Goal: Task Accomplishment & Management: Use online tool/utility

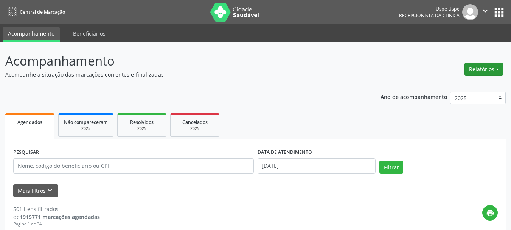
click at [484, 67] on button "Relatórios" at bounding box center [484, 69] width 39 height 13
click at [471, 88] on link "Agendamentos" at bounding box center [462, 85] width 81 height 11
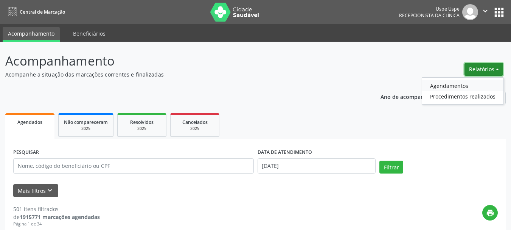
select select "8"
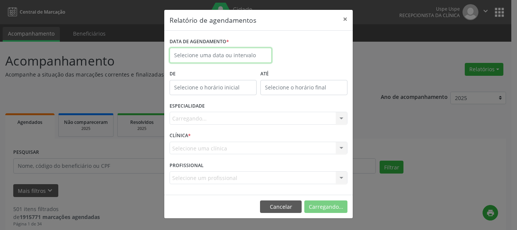
click at [224, 62] on body "Central de Marcação Uspe Uspe Recepcionista da clínica  Configurações Sair app…" at bounding box center [258, 115] width 517 height 230
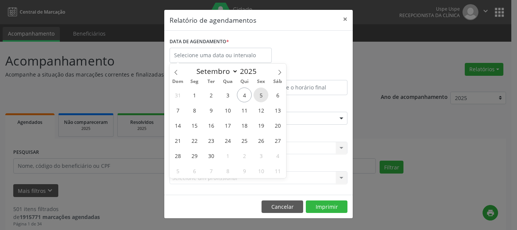
click at [262, 96] on span "5" at bounding box center [261, 94] width 15 height 15
type input "[DATE]"
click at [279, 72] on icon at bounding box center [279, 72] width 5 height 5
select select "10"
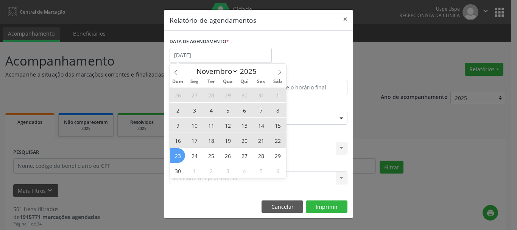
click at [175, 162] on span "23" at bounding box center [177, 155] width 15 height 15
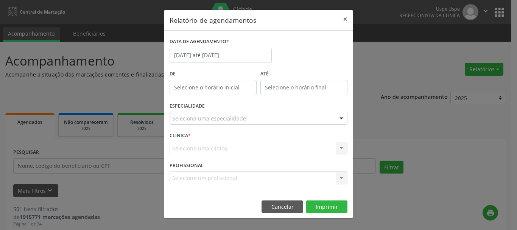
click at [187, 123] on div "Seleciona uma especialidade" at bounding box center [259, 118] width 178 height 13
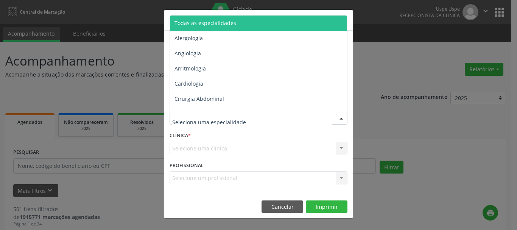
click at [195, 24] on span "Todas as especialidades" at bounding box center [205, 22] width 62 height 7
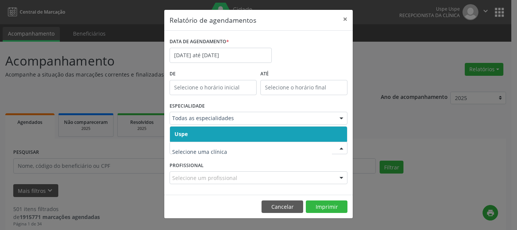
click at [184, 134] on span "Uspe" at bounding box center [180, 133] width 13 height 7
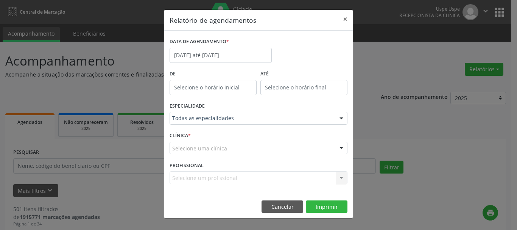
click at [184, 134] on span "Uspe" at bounding box center [180, 133] width 13 height 7
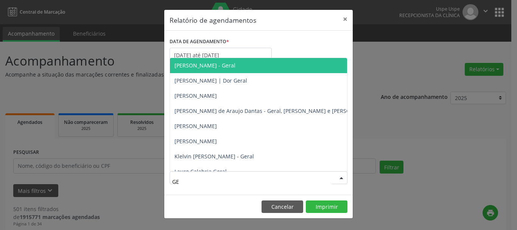
type input "GER"
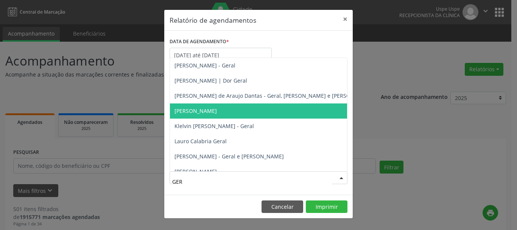
click at [217, 110] on span "[PERSON_NAME]" at bounding box center [195, 110] width 42 height 7
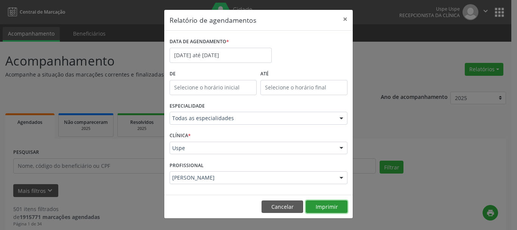
click at [324, 202] on button "Imprimir" at bounding box center [327, 206] width 42 height 13
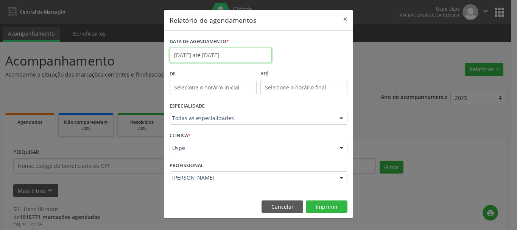
click at [200, 58] on input "[DATE] até [DATE]" at bounding box center [221, 55] width 102 height 15
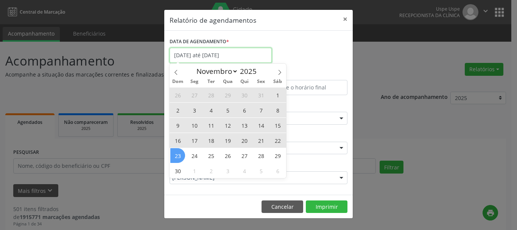
click at [176, 62] on input "[DATE] até [DATE]" at bounding box center [221, 55] width 102 height 15
click at [176, 70] on icon at bounding box center [175, 72] width 5 height 5
select select "9"
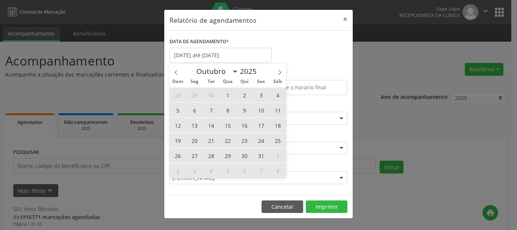
click at [198, 139] on span "20" at bounding box center [194, 140] width 15 height 15
type input "[DATE]"
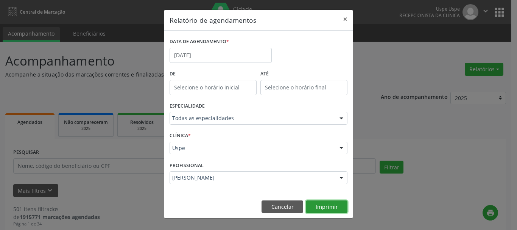
click at [335, 205] on button "Imprimir" at bounding box center [327, 206] width 42 height 13
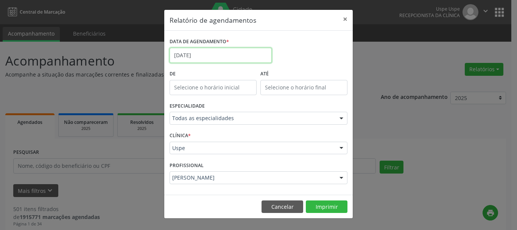
click at [213, 59] on body "Central de Marcação Uspe Uspe Recepcionista da clínica  Configurações Sair app…" at bounding box center [258, 115] width 517 height 230
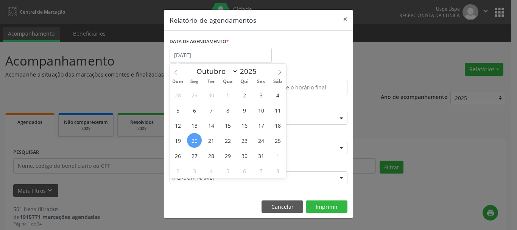
click at [174, 72] on icon at bounding box center [175, 72] width 5 height 5
select select "8"
click at [257, 92] on span "5" at bounding box center [261, 94] width 15 height 15
type input "[DATE]"
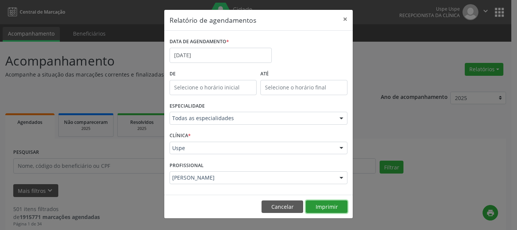
click at [333, 206] on button "Imprimir" at bounding box center [327, 206] width 42 height 13
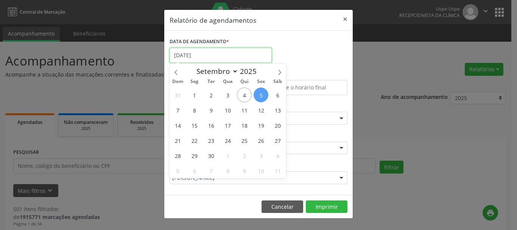
click at [195, 55] on input "[DATE]" at bounding box center [221, 55] width 102 height 15
click at [279, 73] on icon at bounding box center [279, 72] width 5 height 5
select select "9"
click at [193, 141] on span "20" at bounding box center [194, 140] width 15 height 15
type input "[DATE]"
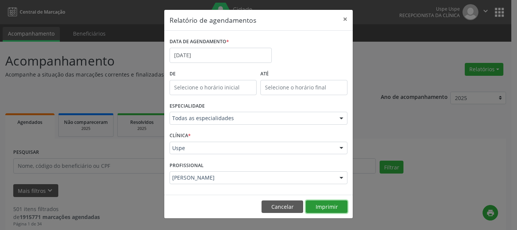
click at [333, 205] on button "Imprimir" at bounding box center [327, 206] width 42 height 13
click at [342, 25] on button "×" at bounding box center [345, 19] width 15 height 19
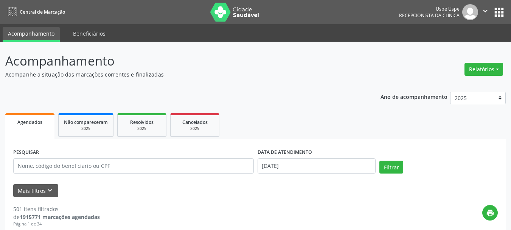
click at [214, 12] on img at bounding box center [234, 12] width 49 height 19
